Goal: Information Seeking & Learning: Learn about a topic

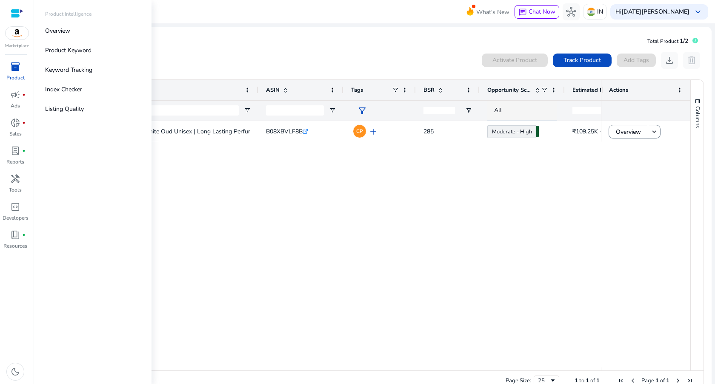
click at [82, 11] on p "Product Intelligence" at bounding box center [68, 14] width 46 height 8
click at [101, 14] on div "Product Intelligence" at bounding box center [92, 15] width 109 height 11
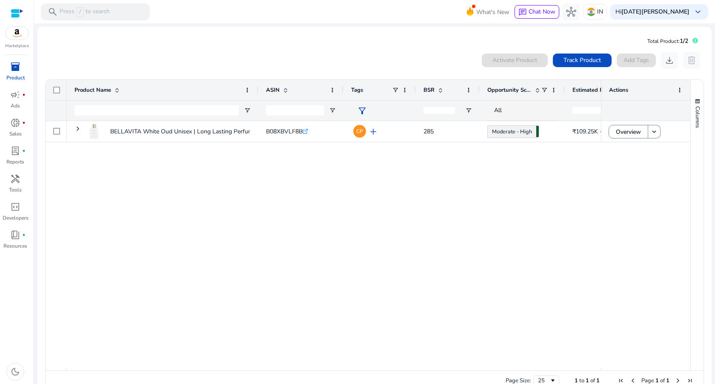
click at [17, 11] on div at bounding box center [17, 14] width 13 height 10
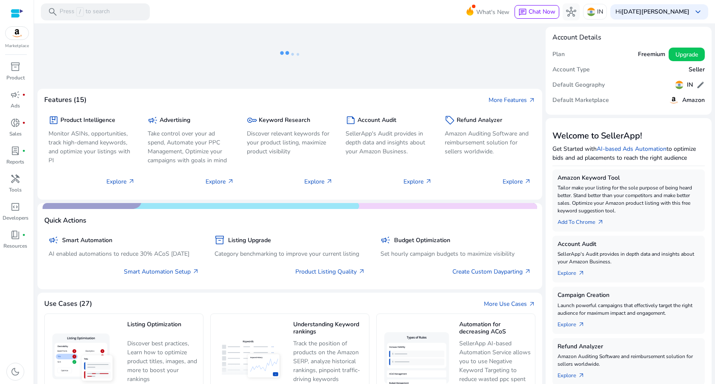
click at [19, 11] on div at bounding box center [17, 14] width 13 height 10
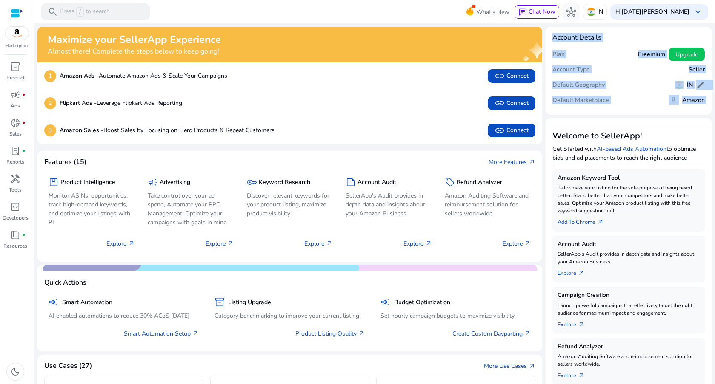
drag, startPoint x: 549, startPoint y: 34, endPoint x: 644, endPoint y: 119, distance: 127.1
click at [644, 119] on app-home-side-panel "Account Details Plan Freemium Upgrade Account Type Seller Default Geography IN …" at bounding box center [628, 352] width 166 height 650
click at [644, 119] on mat-card "Welcome to SellerApp! Get Started with AI-based Ads Automation to optimize bids…" at bounding box center [628, 280] width 166 height 325
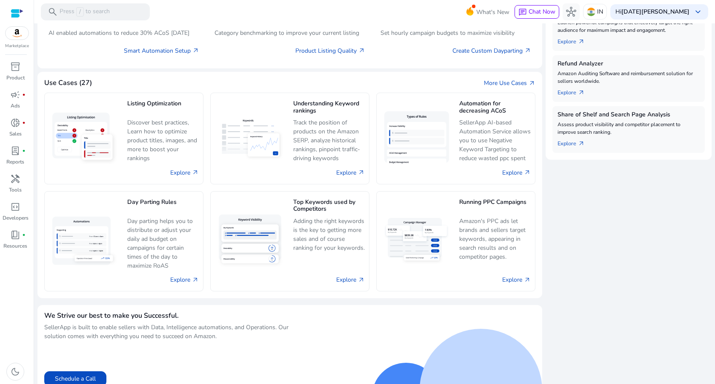
scroll to position [305, 0]
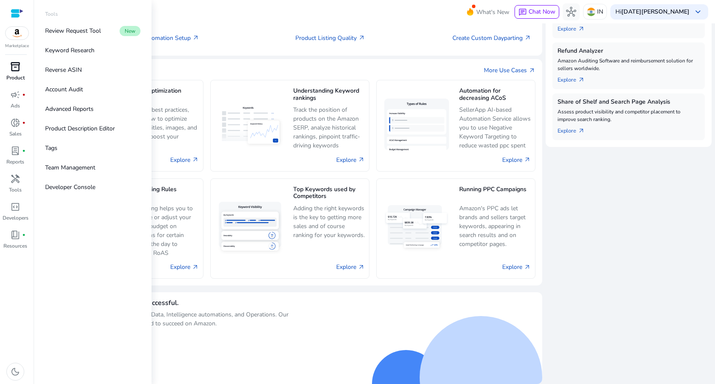
click at [15, 72] on span "inventory_2" at bounding box center [15, 67] width 10 height 10
